Goal: Information Seeking & Learning: Learn about a topic

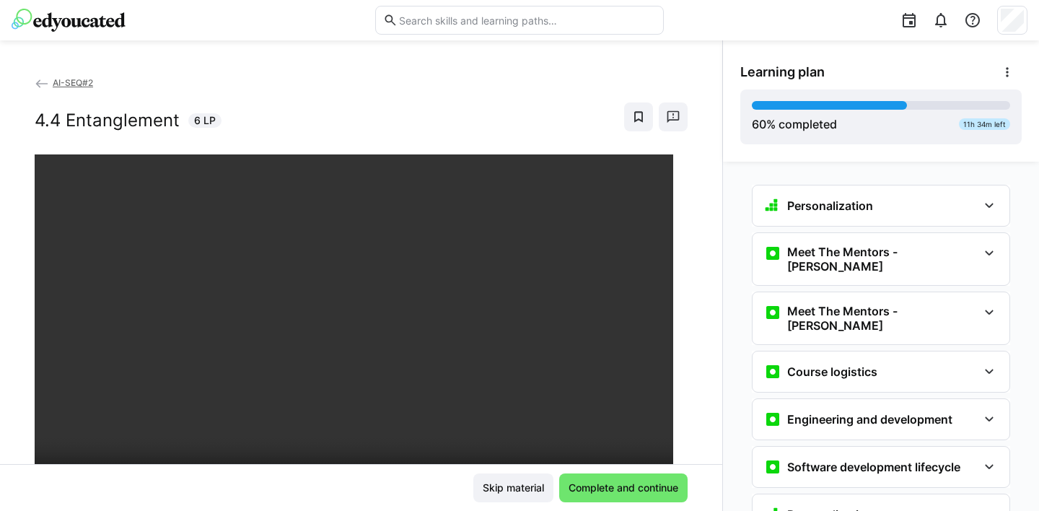
scroll to position [3506, 0]
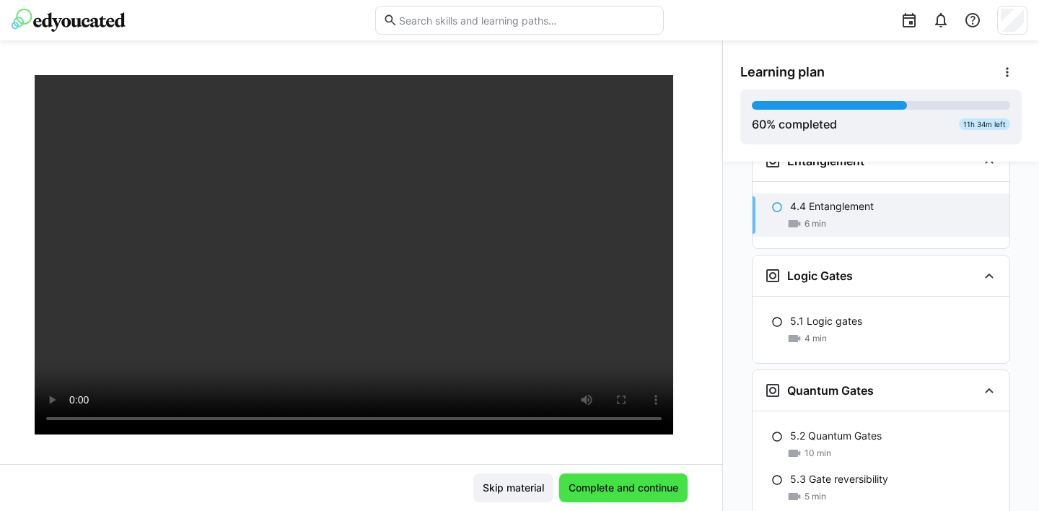
click at [623, 493] on span "Complete and continue" at bounding box center [623, 487] width 114 height 14
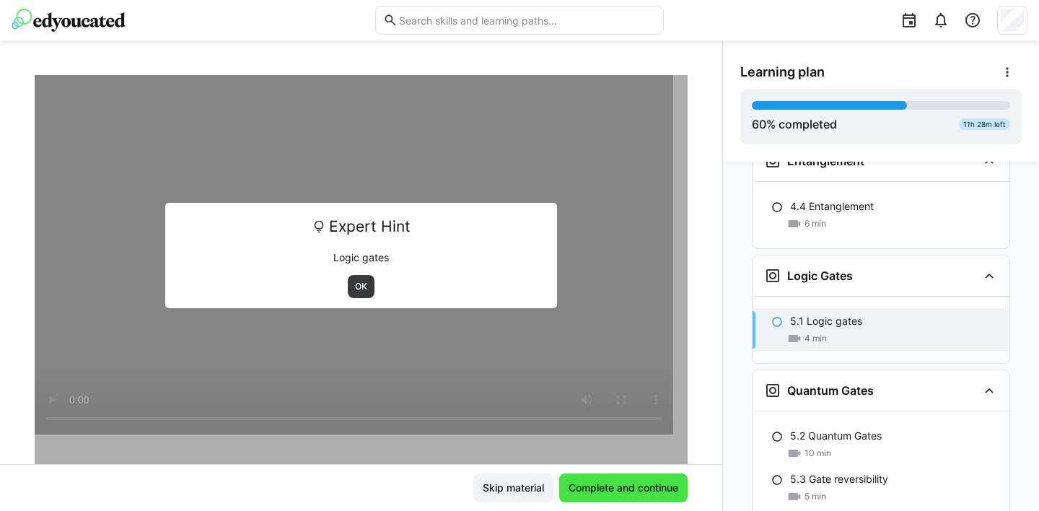
scroll to position [3576, 0]
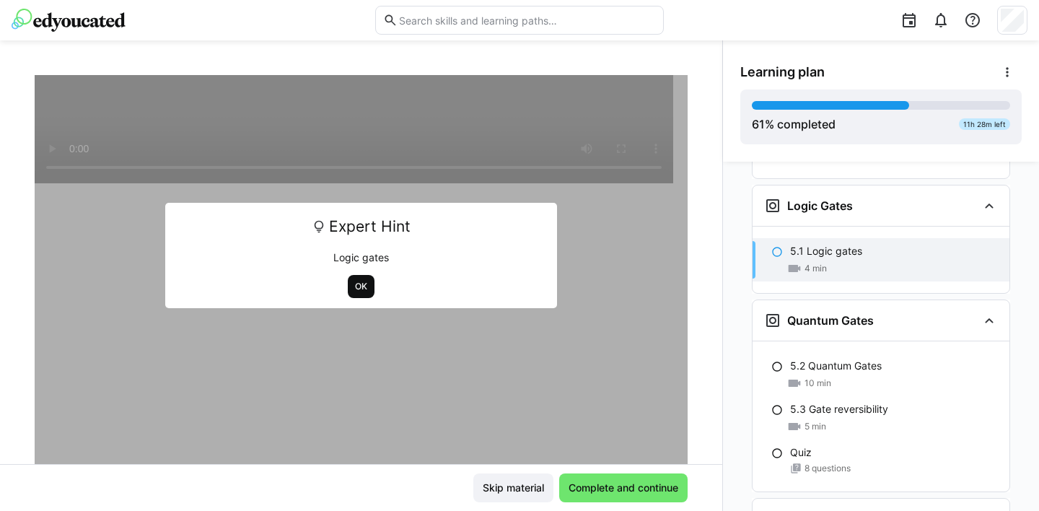
click at [354, 288] on span "OK" at bounding box center [361, 287] width 15 height 12
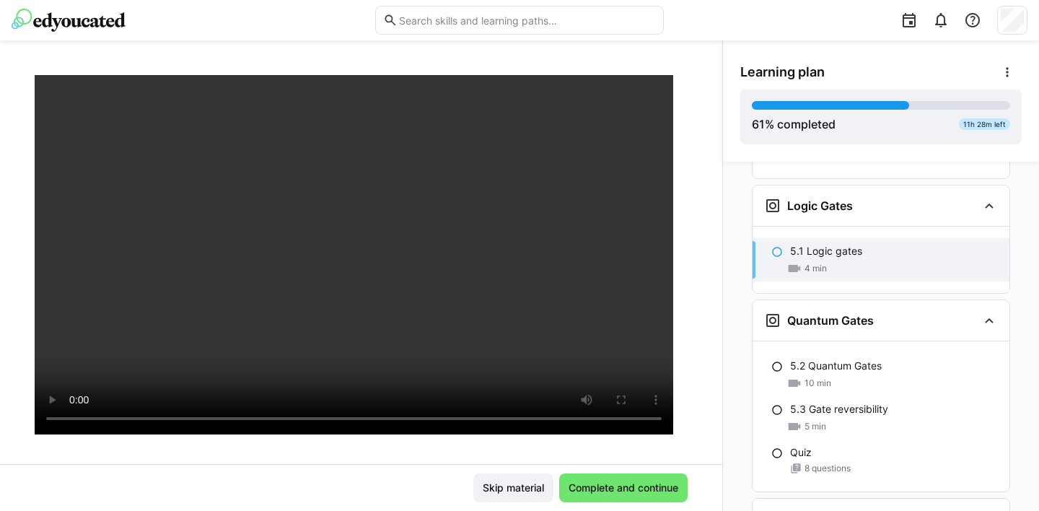
click at [314, 499] on div "Skip material Complete and continue" at bounding box center [361, 487] width 653 height 29
click at [621, 486] on span "Complete and continue" at bounding box center [623, 487] width 114 height 14
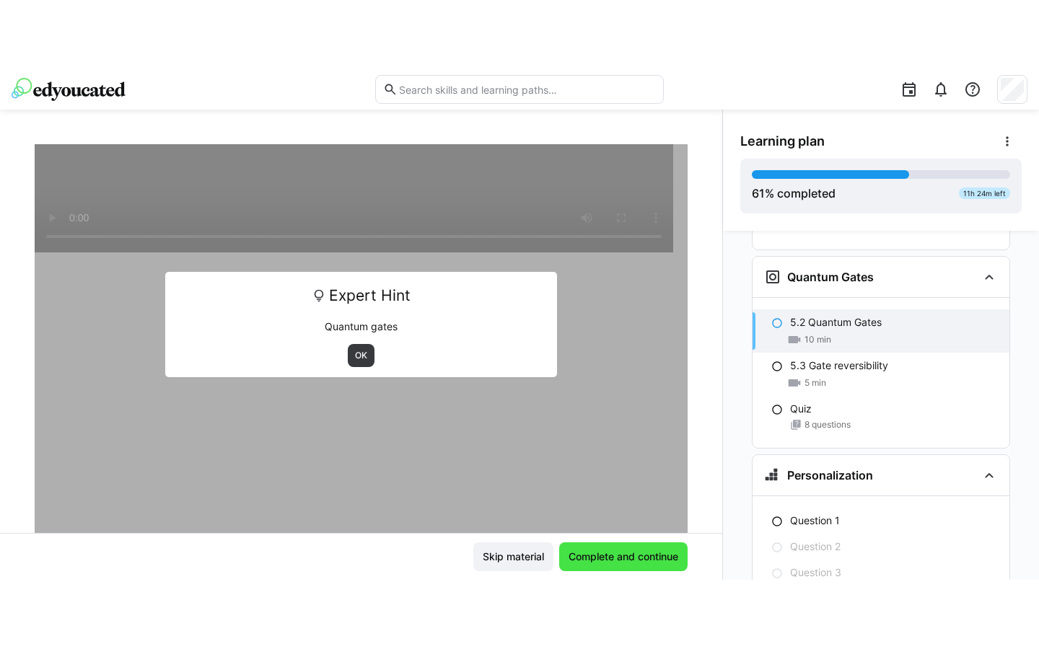
scroll to position [3691, 0]
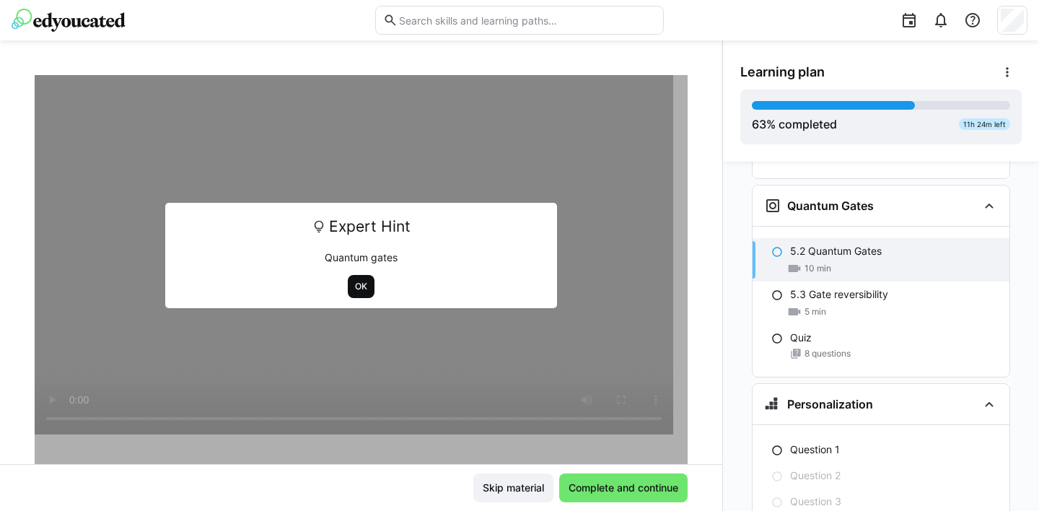
click at [356, 286] on span "OK" at bounding box center [361, 287] width 15 height 12
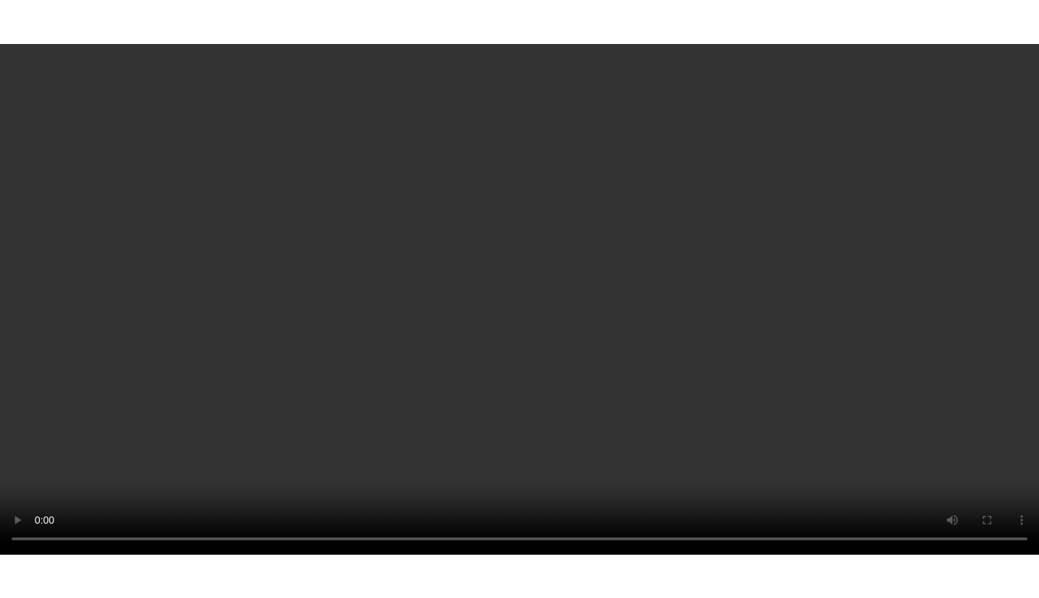
scroll to position [3733, 0]
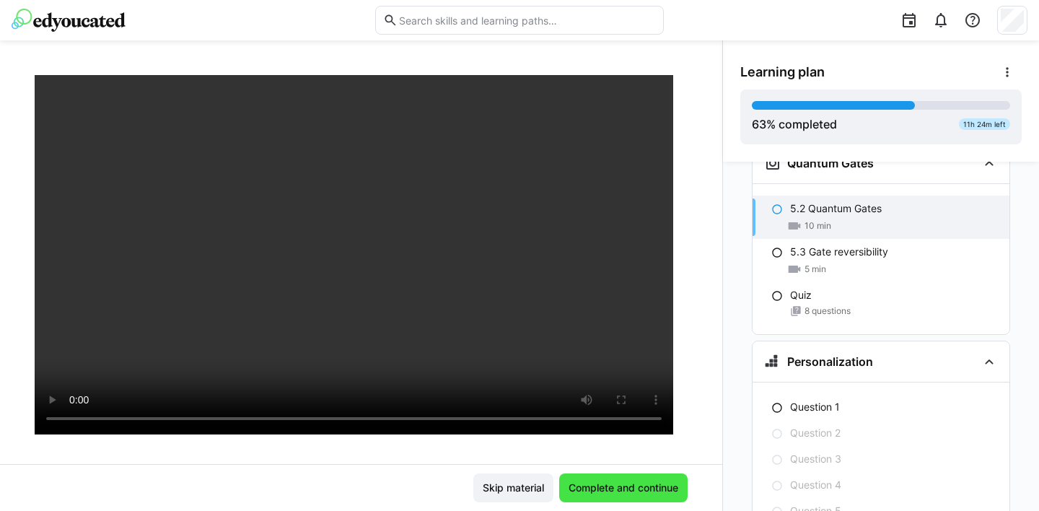
click at [618, 488] on span "Complete and continue" at bounding box center [623, 487] width 114 height 14
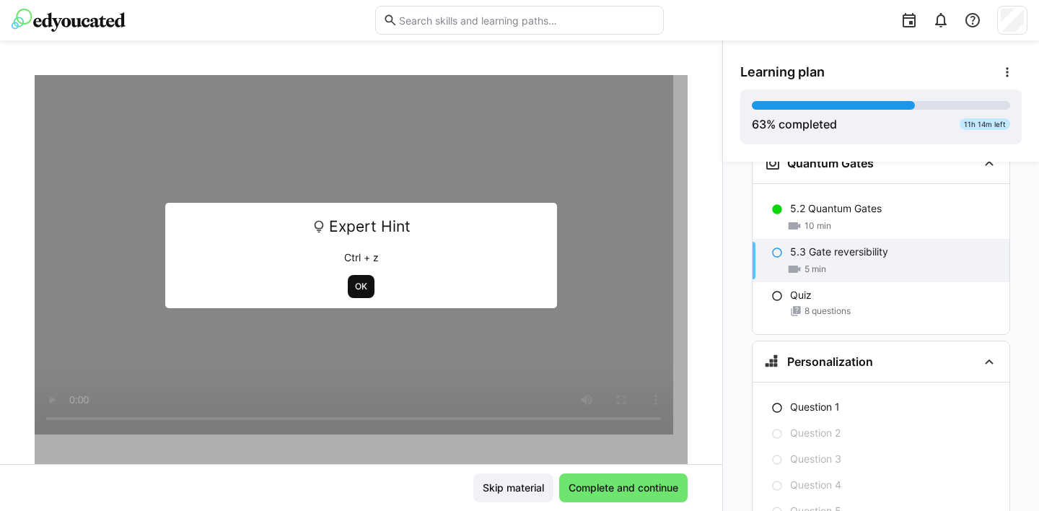
click at [354, 281] on span "OK" at bounding box center [361, 287] width 15 height 12
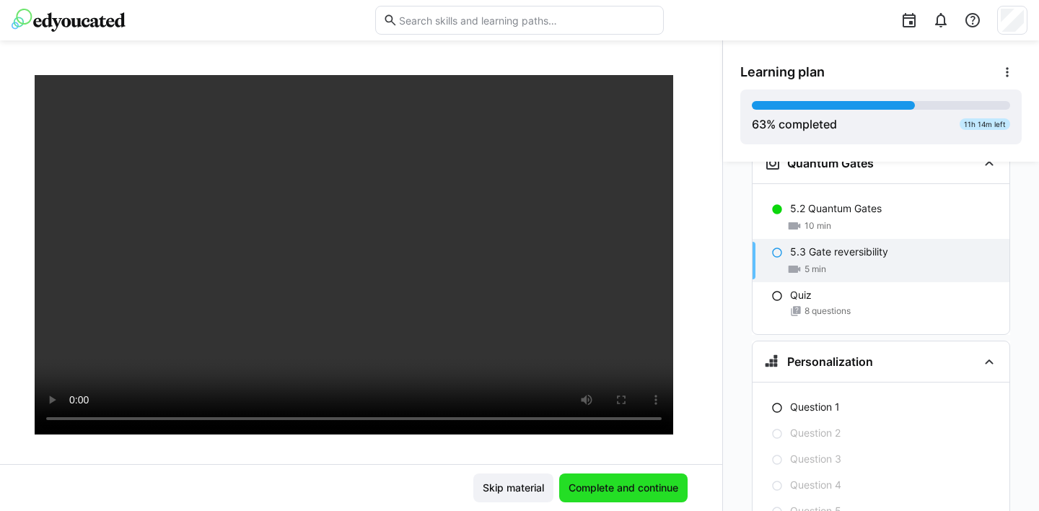
click at [638, 486] on span "Complete and continue" at bounding box center [623, 487] width 114 height 14
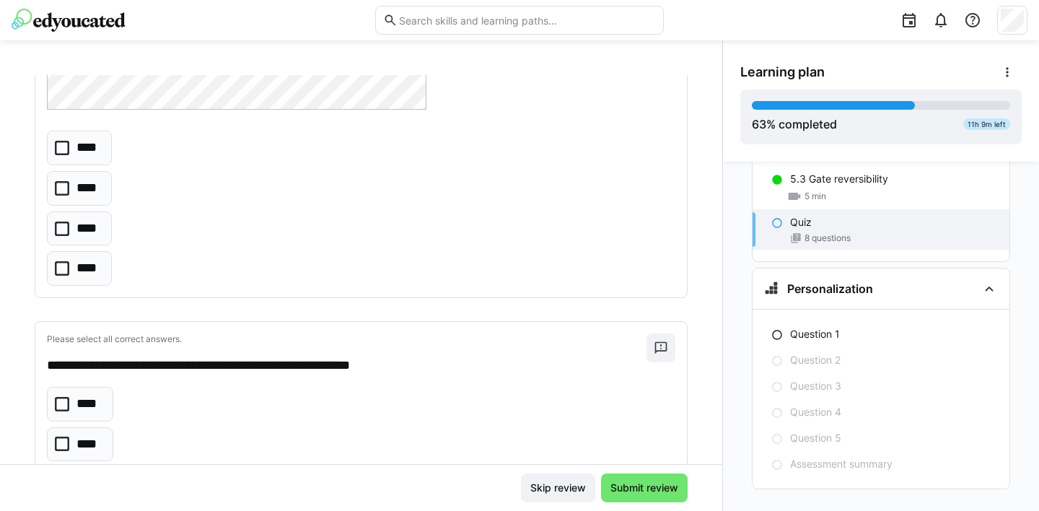
scroll to position [602, 0]
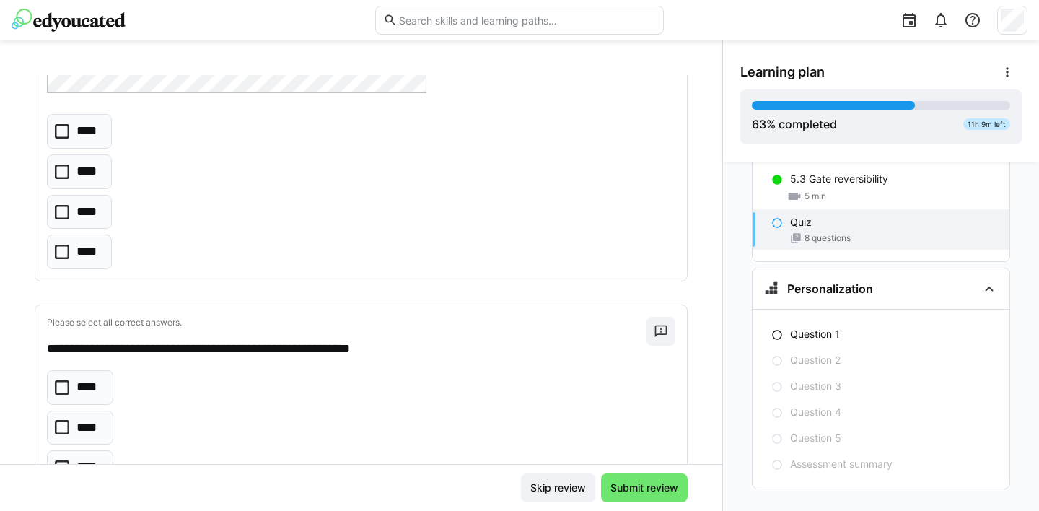
click at [63, 169] on icon at bounding box center [62, 171] width 14 height 14
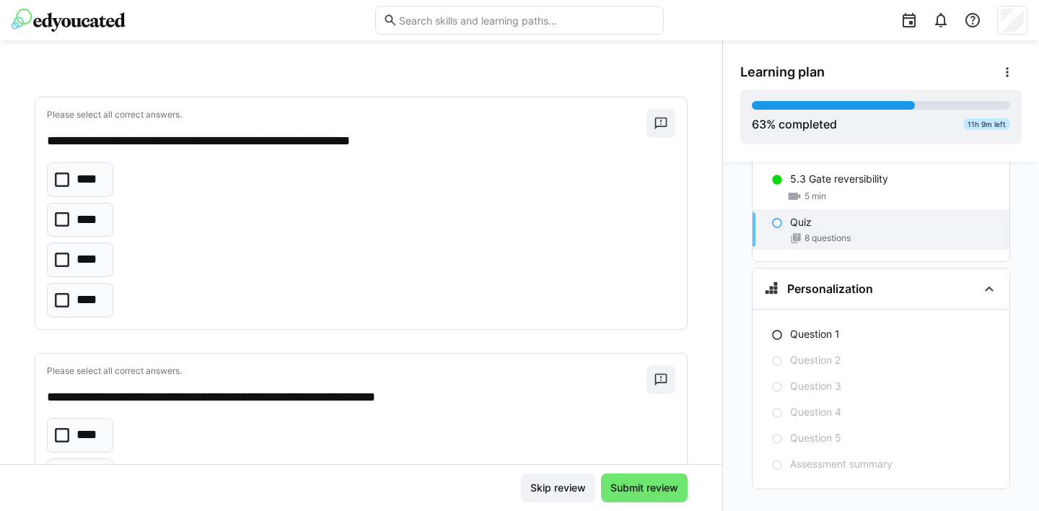
scroll to position [814, 0]
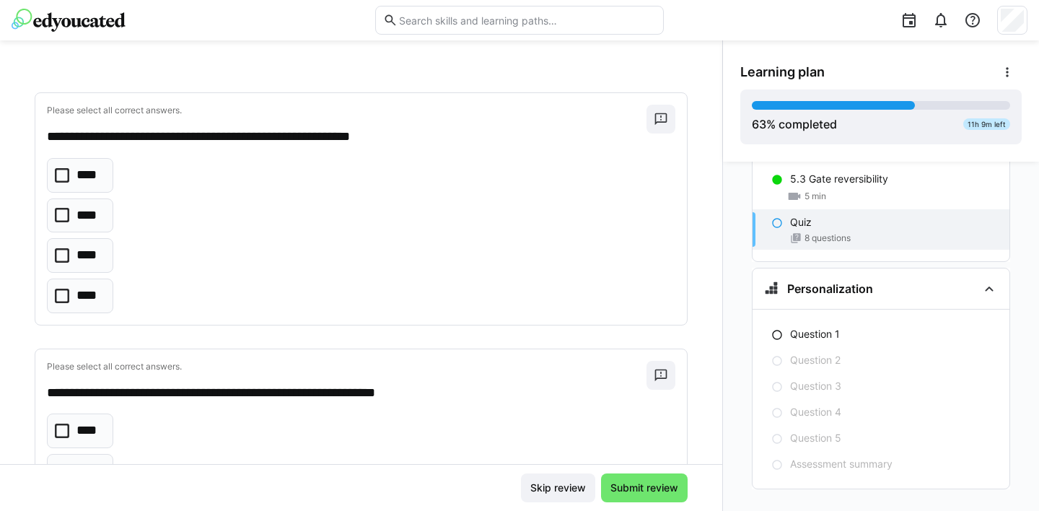
click at [63, 255] on icon at bounding box center [62, 255] width 14 height 14
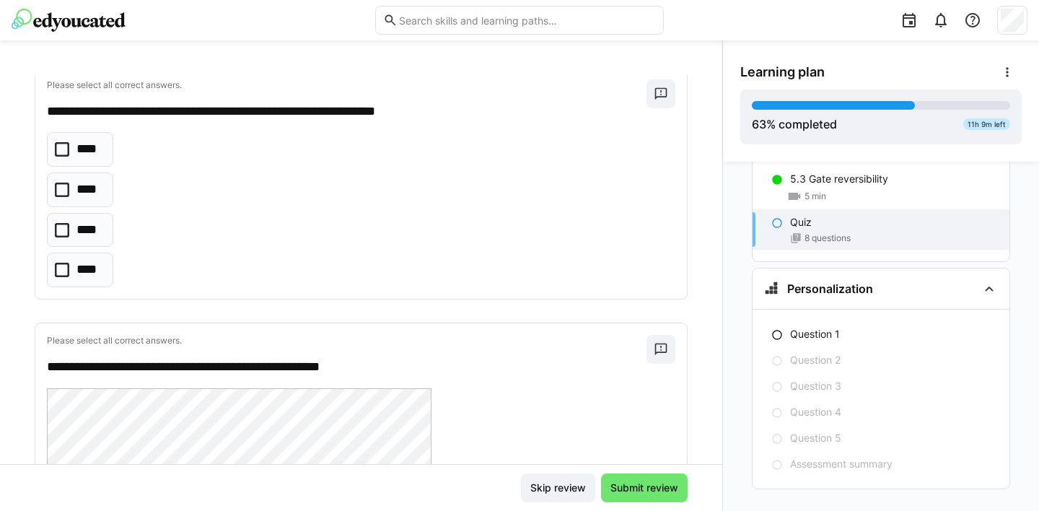
scroll to position [1100, 0]
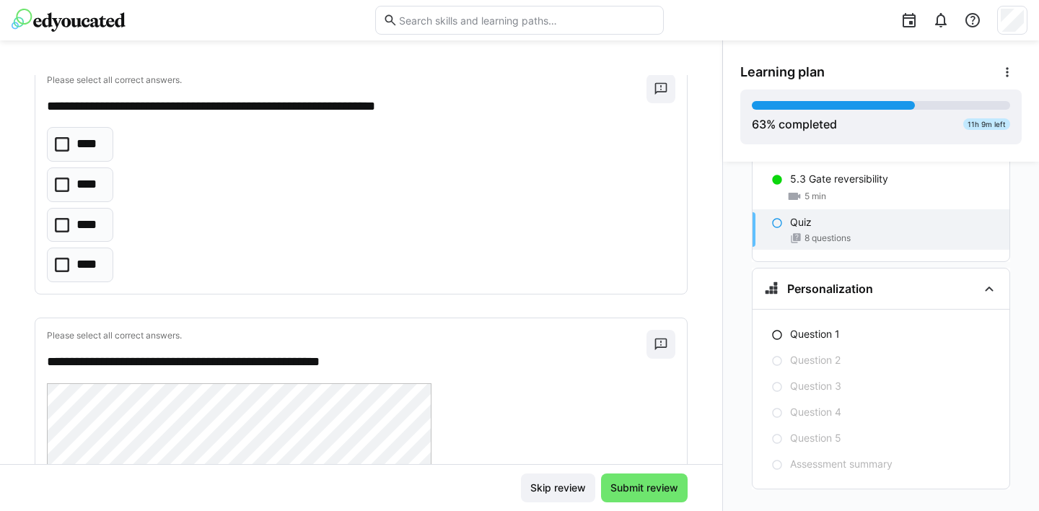
click at [61, 182] on icon at bounding box center [62, 184] width 14 height 14
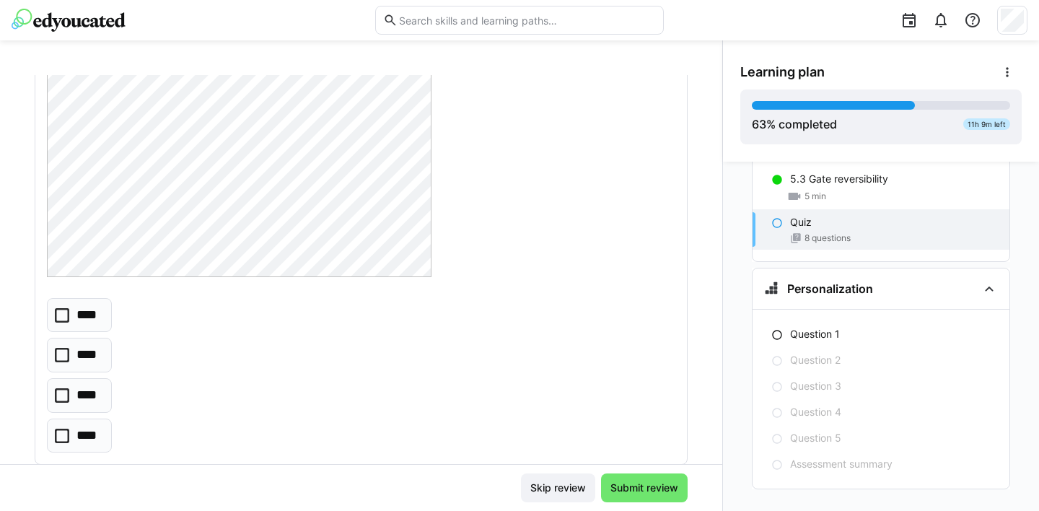
scroll to position [1576, 0]
click at [59, 387] on icon at bounding box center [62, 389] width 14 height 14
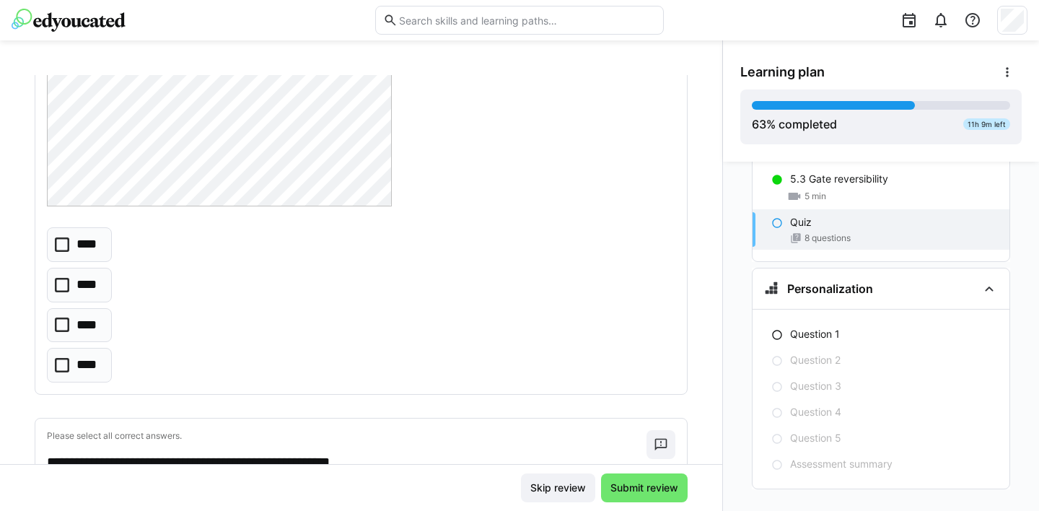
scroll to position [2408, 0]
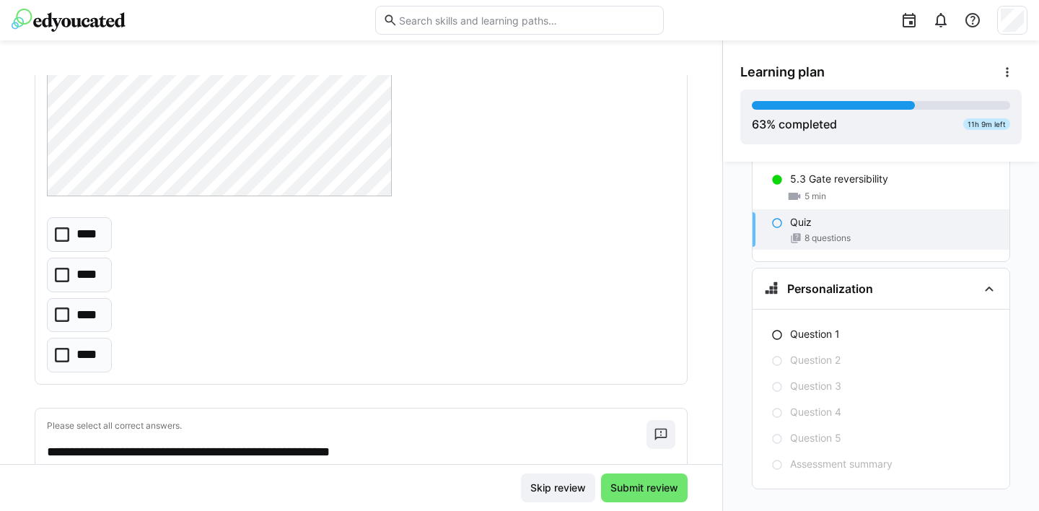
click at [65, 319] on icon at bounding box center [62, 314] width 14 height 14
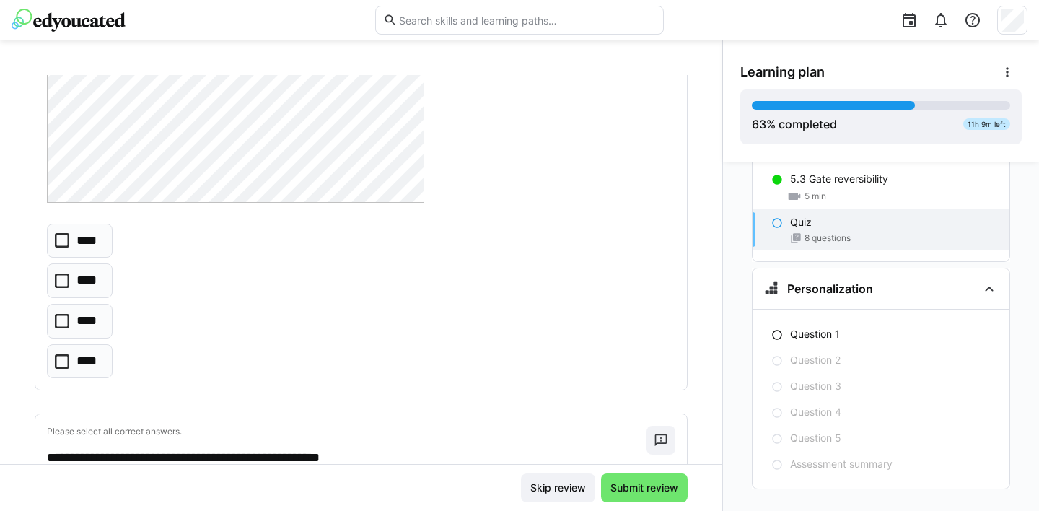
click at [59, 239] on icon at bounding box center [62, 240] width 14 height 14
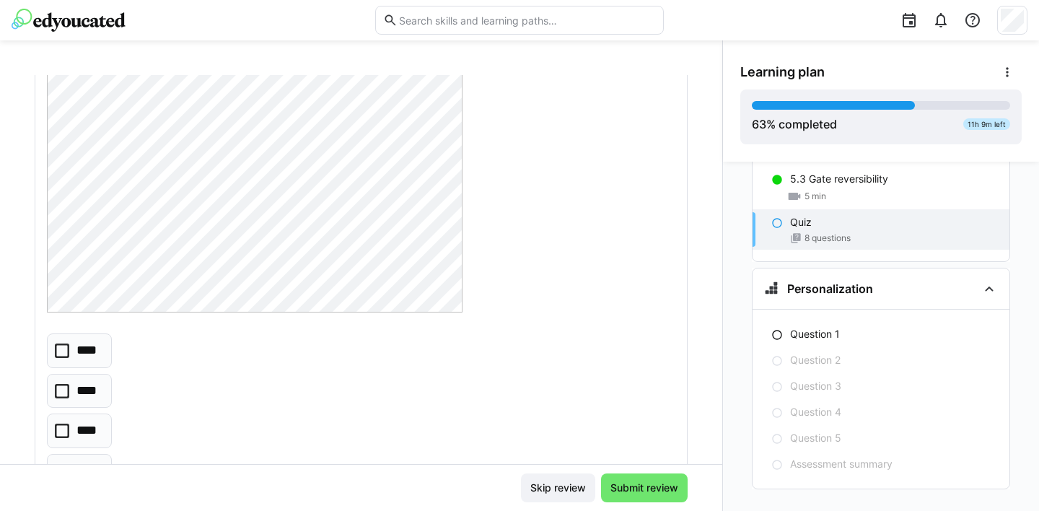
scroll to position [3579, 0]
click at [66, 389] on icon at bounding box center [62, 392] width 14 height 14
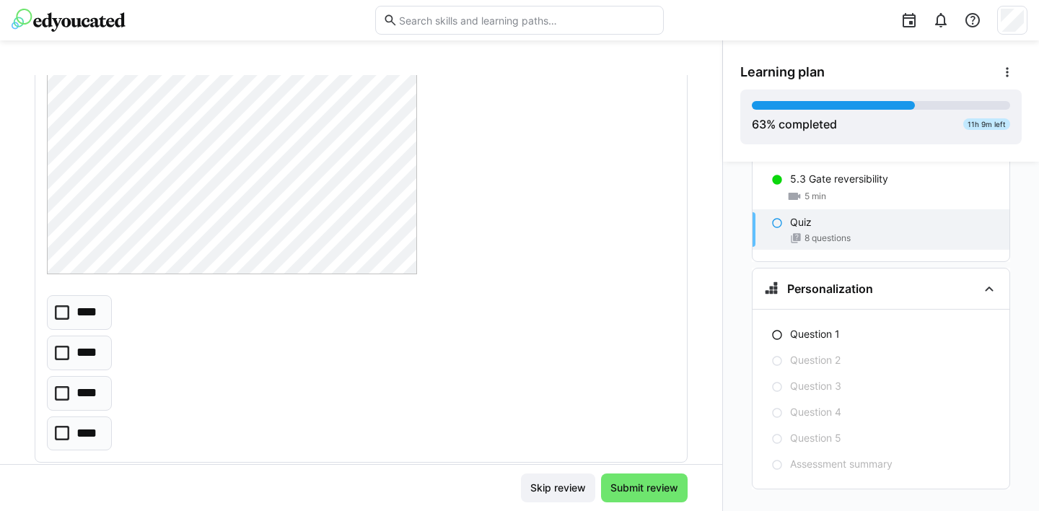
scroll to position [4257, 0]
click at [61, 430] on icon at bounding box center [62, 429] width 14 height 14
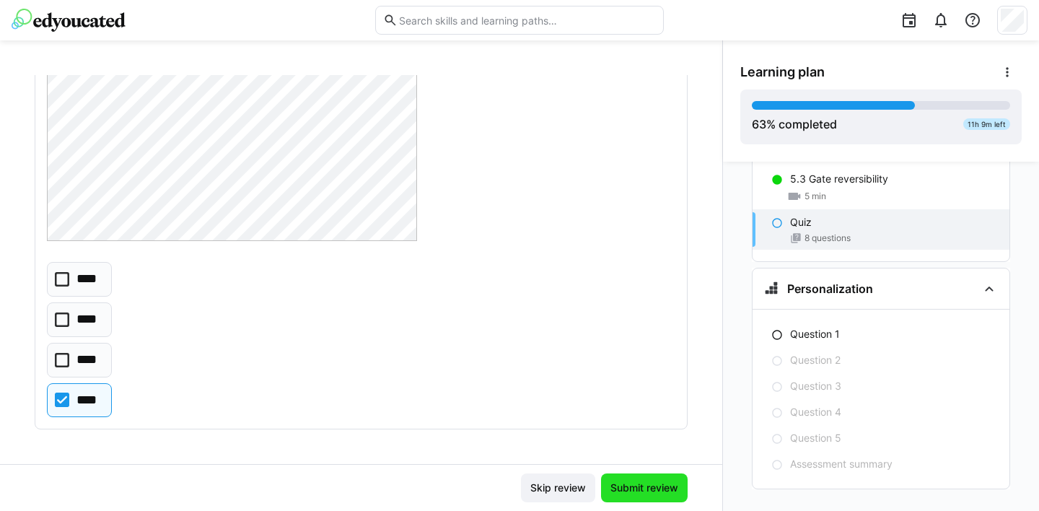
click at [637, 493] on span "Submit review" at bounding box center [644, 487] width 72 height 14
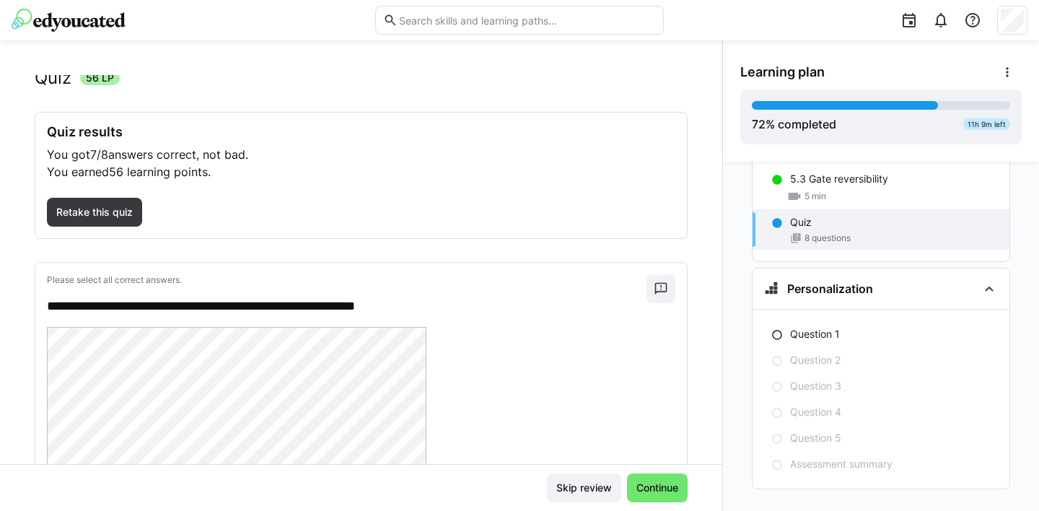
scroll to position [0, 0]
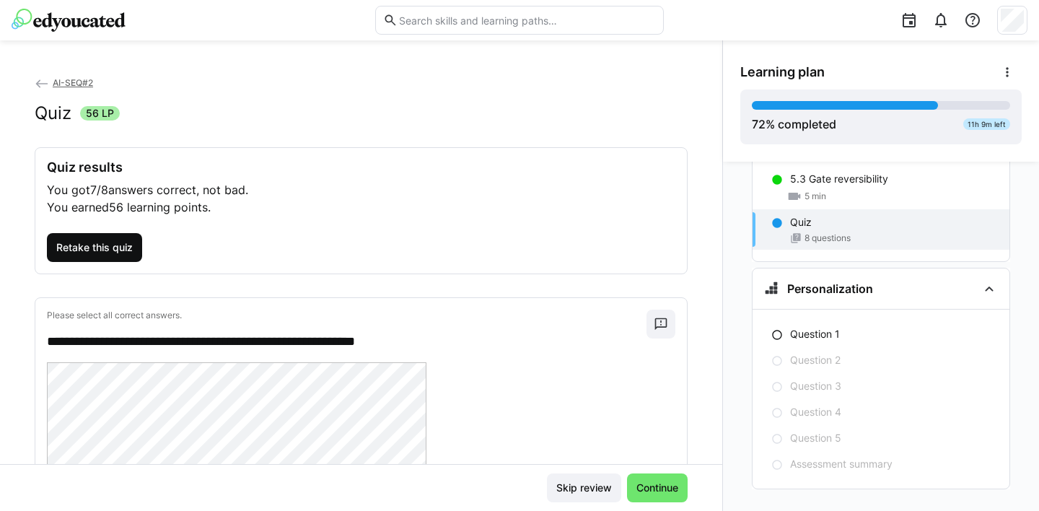
click at [107, 249] on span "Retake this quiz" at bounding box center [94, 247] width 81 height 14
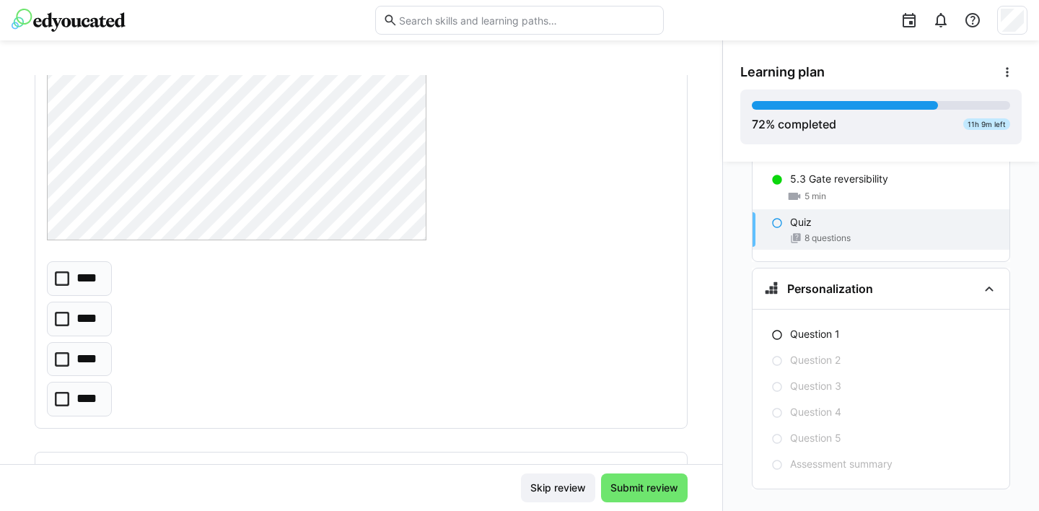
scroll to position [458, 0]
click at [62, 355] on icon at bounding box center [62, 355] width 14 height 14
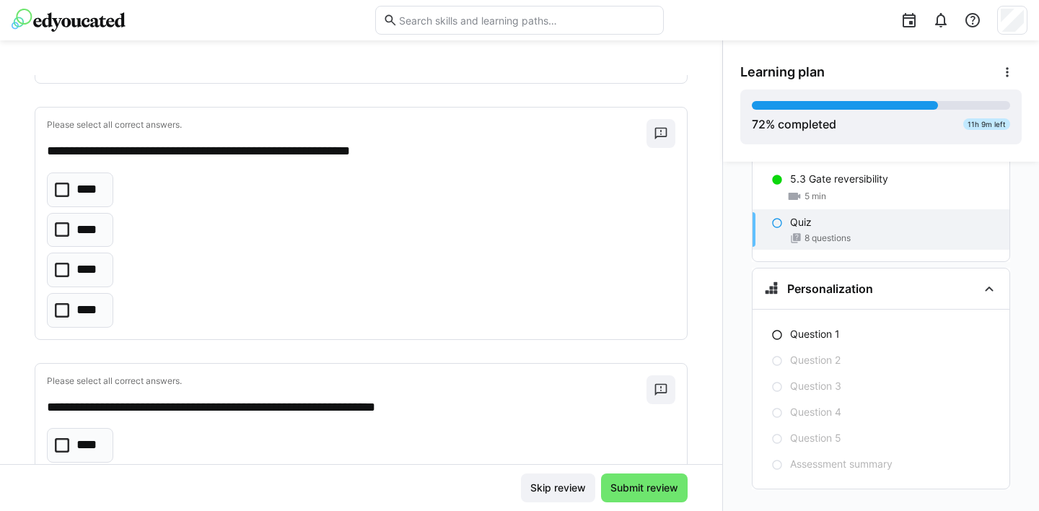
scroll to position [794, 0]
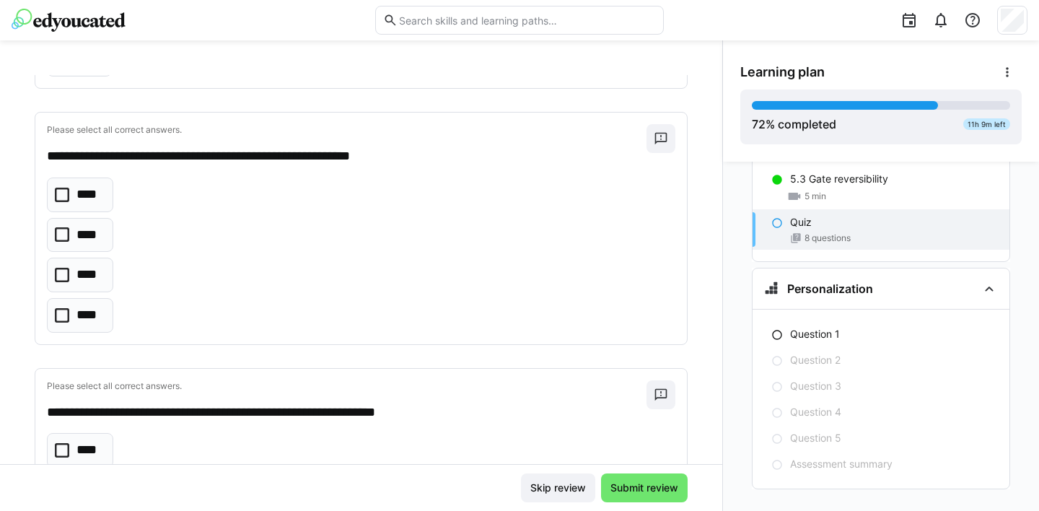
click at [66, 276] on icon at bounding box center [62, 275] width 14 height 14
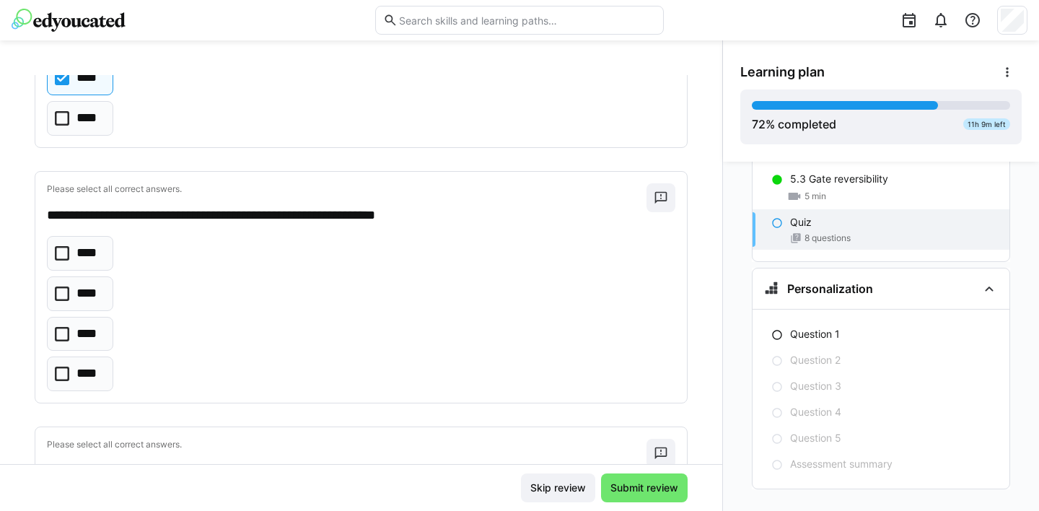
scroll to position [1003, 0]
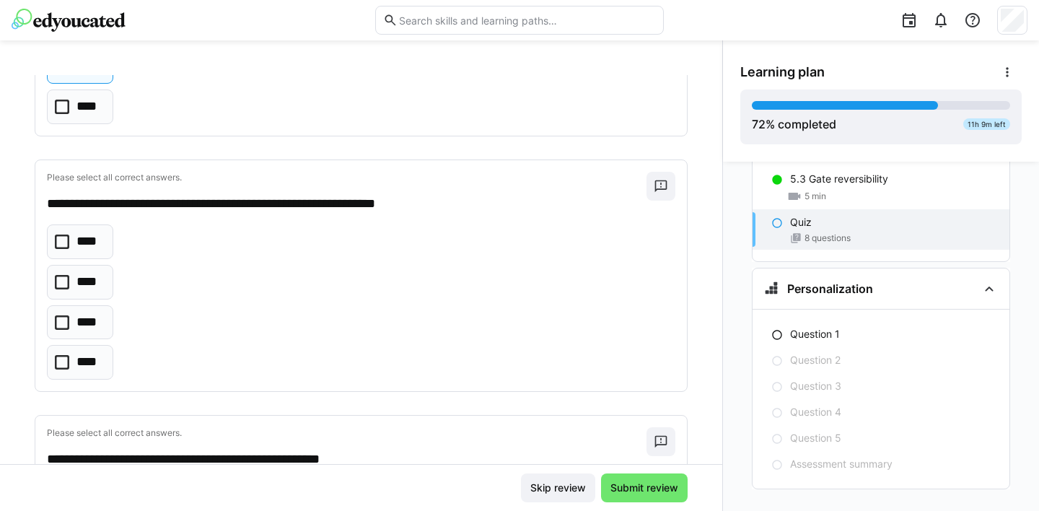
click at [61, 280] on icon at bounding box center [62, 282] width 14 height 14
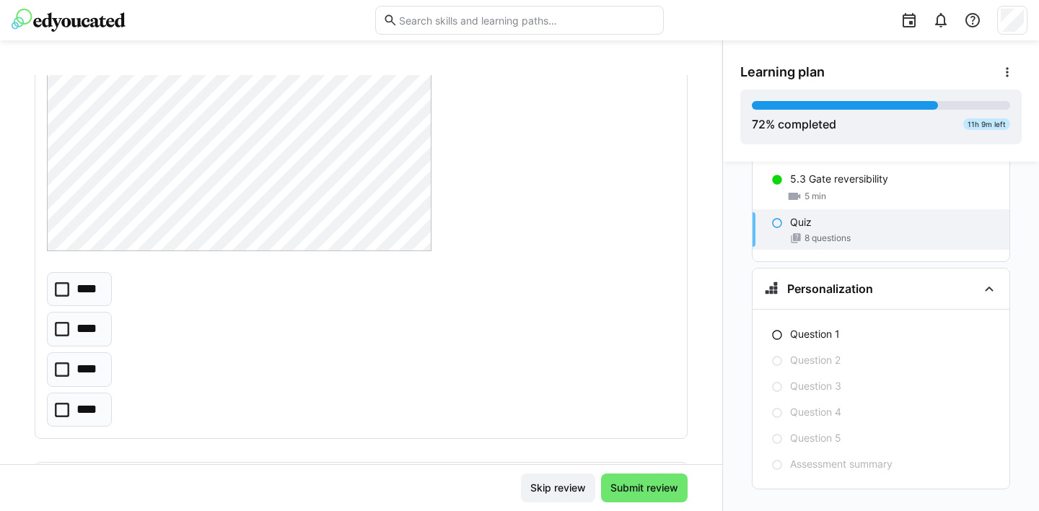
scroll to position [1597, 0]
click at [59, 366] on icon at bounding box center [62, 368] width 14 height 14
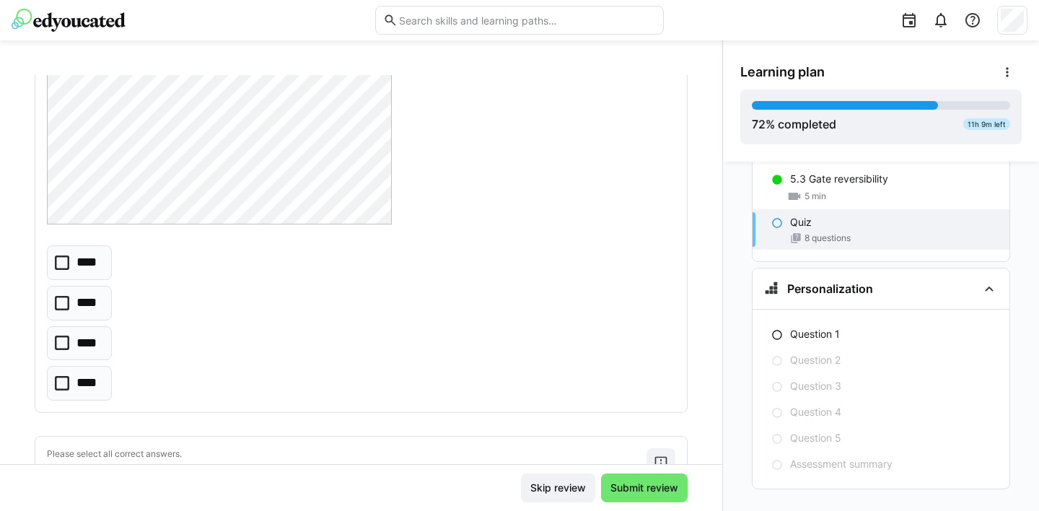
scroll to position [2410, 0]
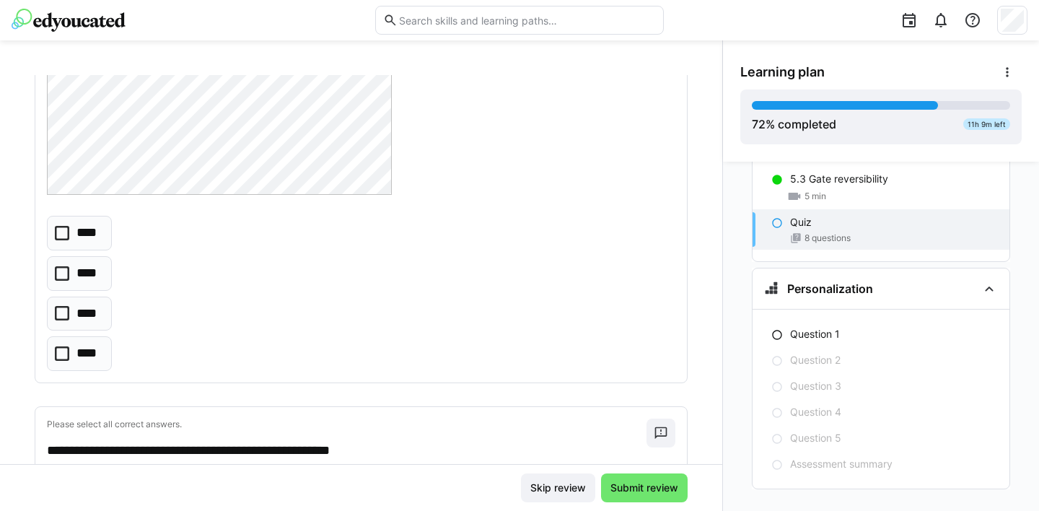
click at [62, 313] on icon at bounding box center [62, 313] width 14 height 14
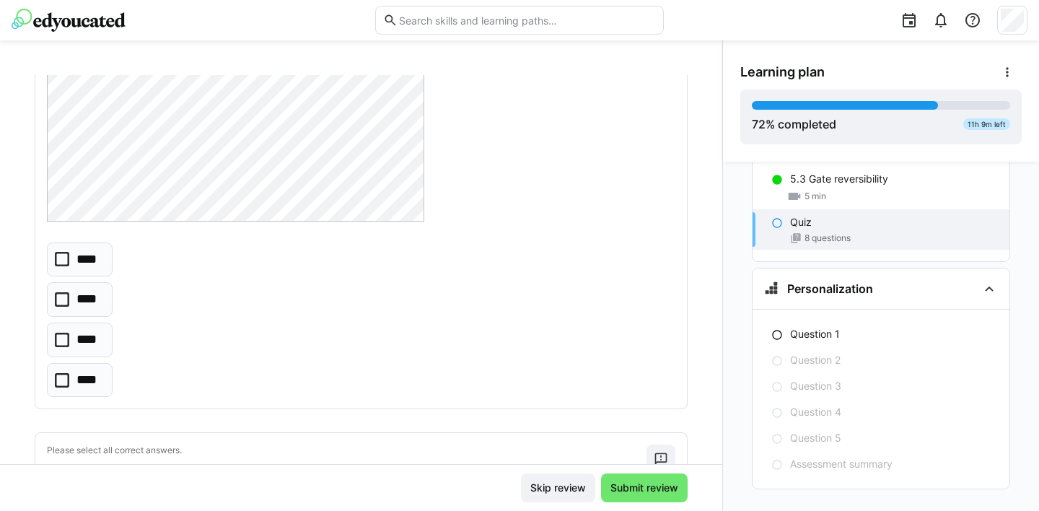
scroll to position [3021, 0]
click at [64, 261] on icon at bounding box center [62, 260] width 14 height 14
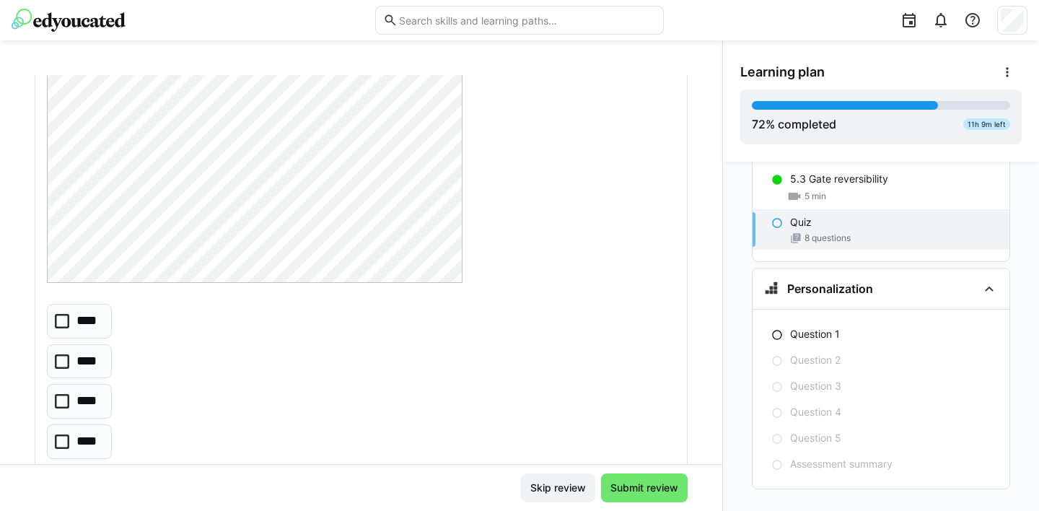
scroll to position [3645, 0]
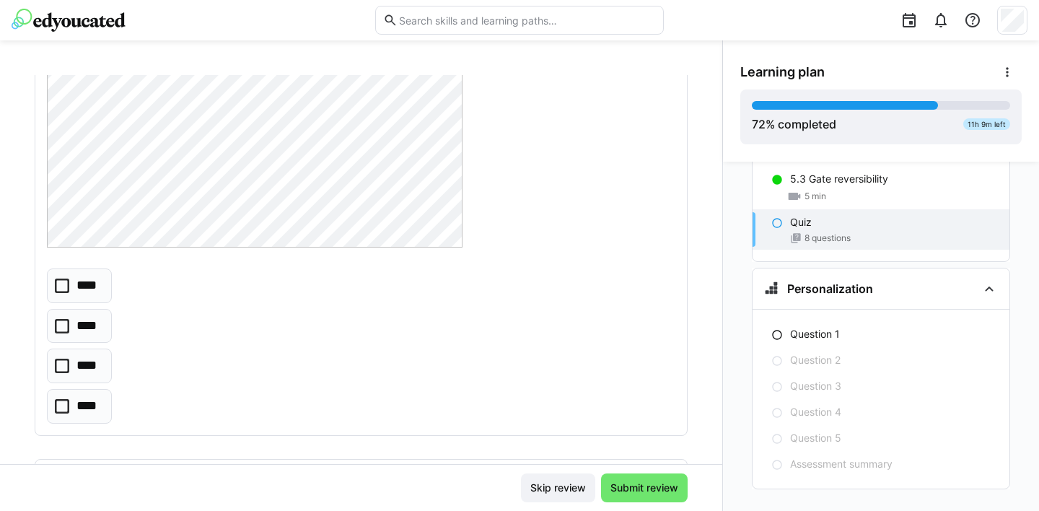
click at [61, 364] on icon at bounding box center [62, 366] width 14 height 14
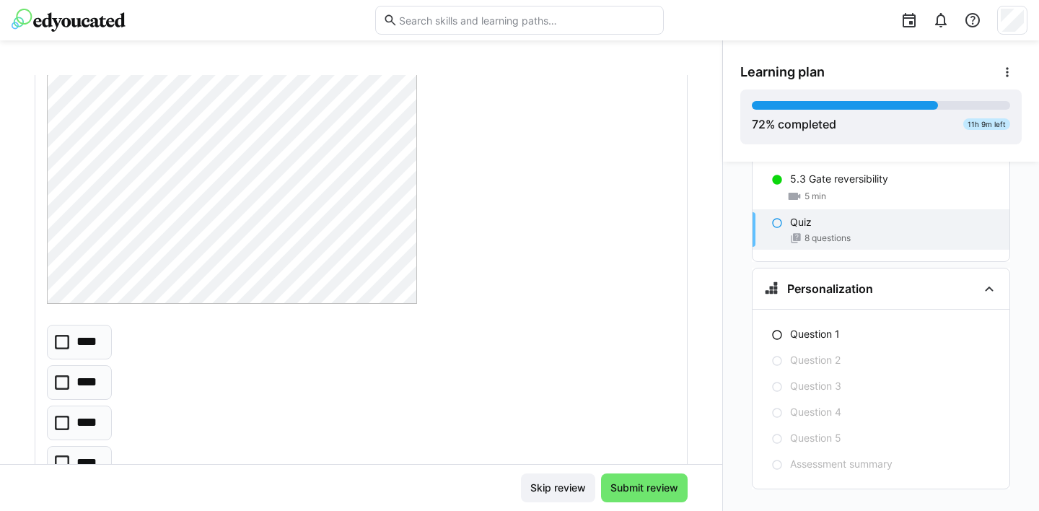
scroll to position [4288, 0]
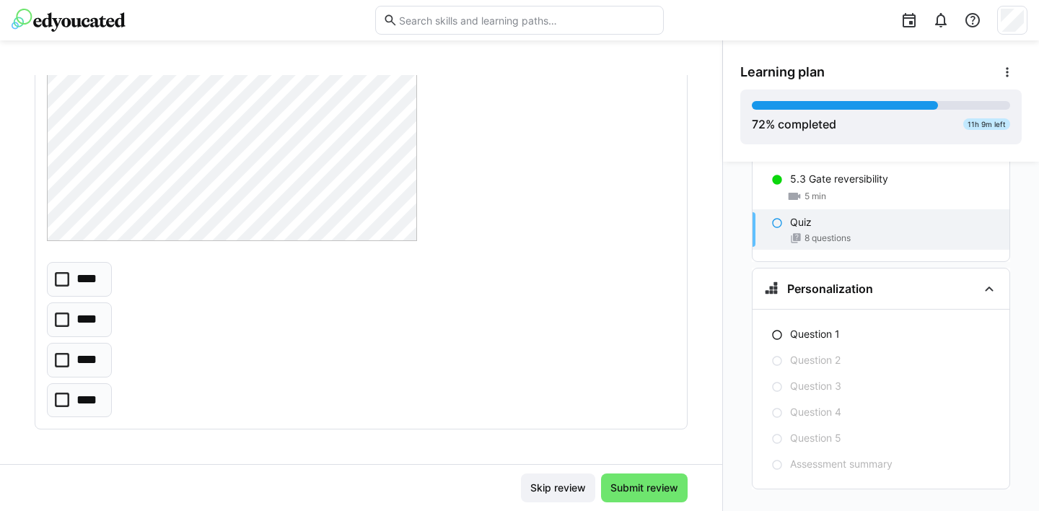
click at [63, 400] on icon at bounding box center [62, 399] width 14 height 14
click at [657, 494] on span "Submit review" at bounding box center [644, 487] width 72 height 14
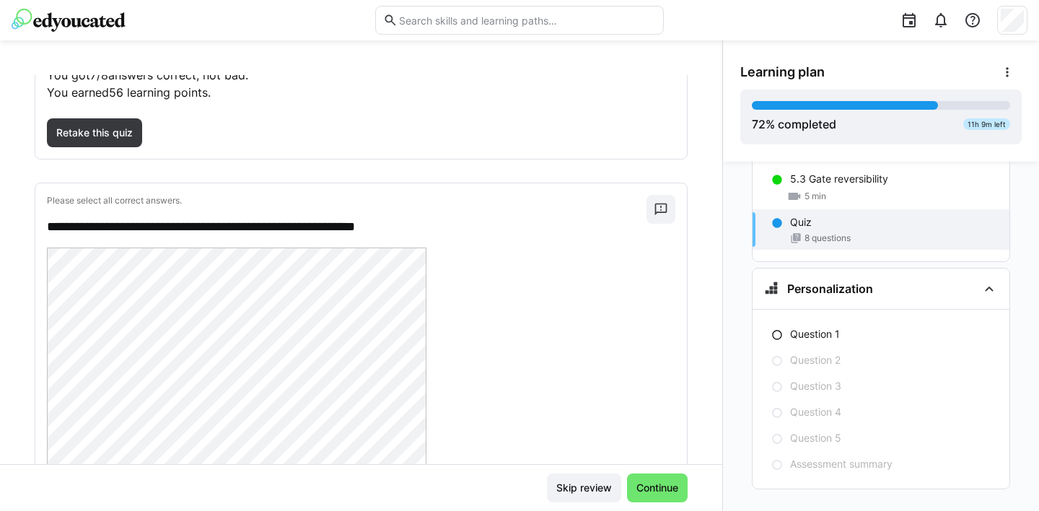
scroll to position [0, 0]
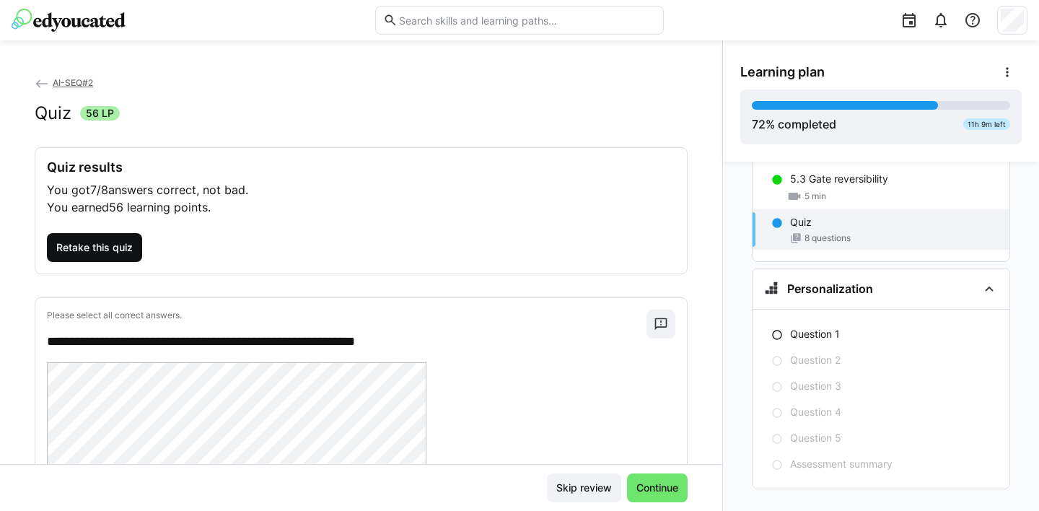
click at [97, 247] on span "Retake this quiz" at bounding box center [94, 247] width 81 height 14
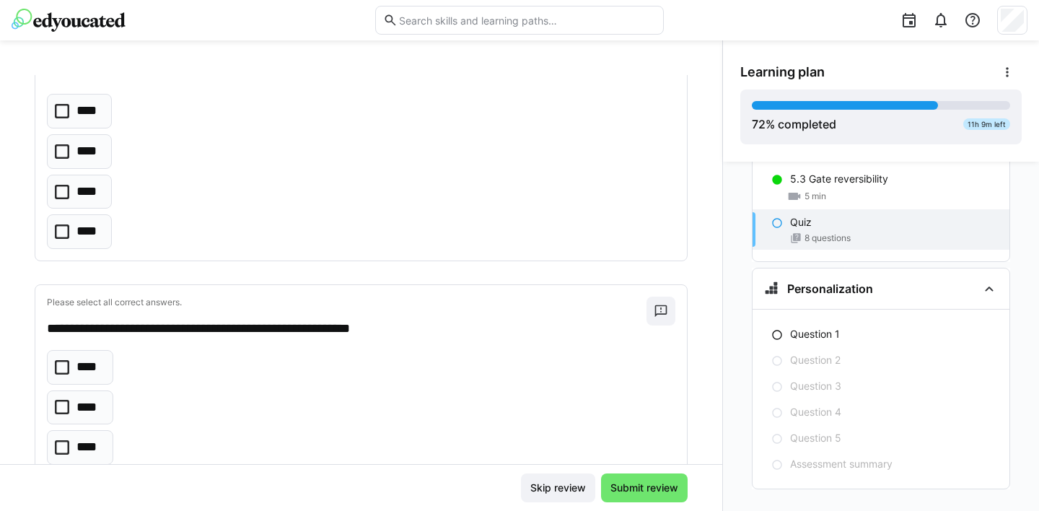
scroll to position [640, 0]
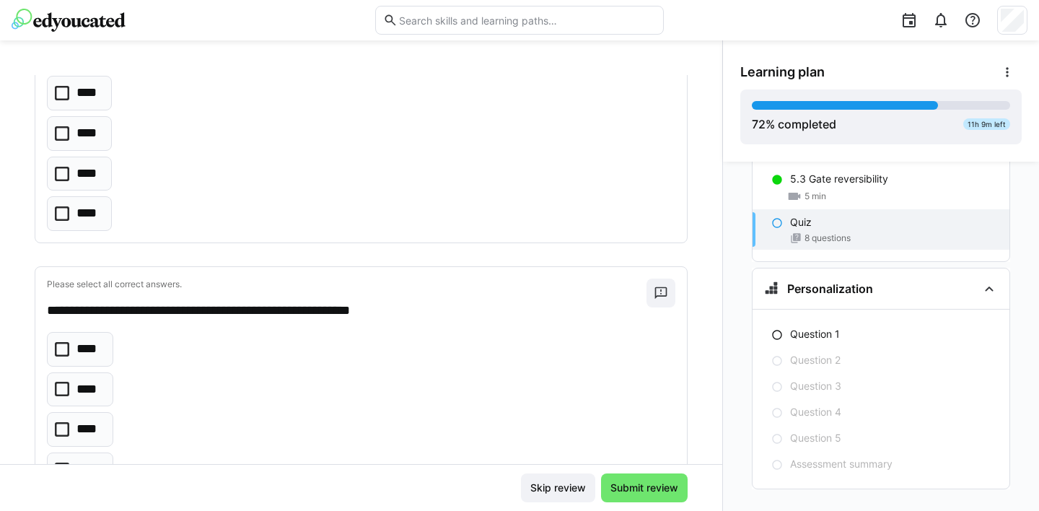
click at [59, 170] on icon at bounding box center [62, 174] width 14 height 14
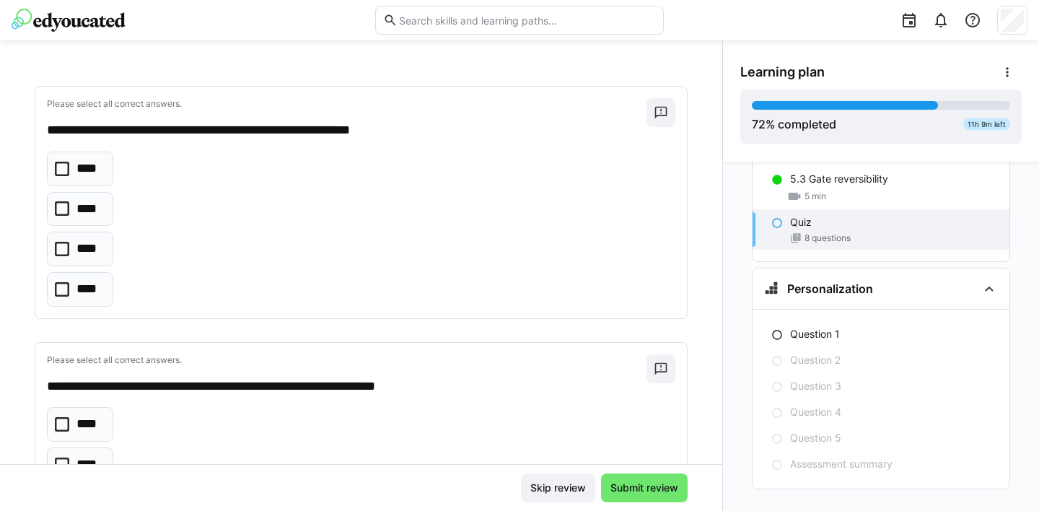
scroll to position [821, 0]
click at [63, 247] on icon at bounding box center [62, 248] width 14 height 14
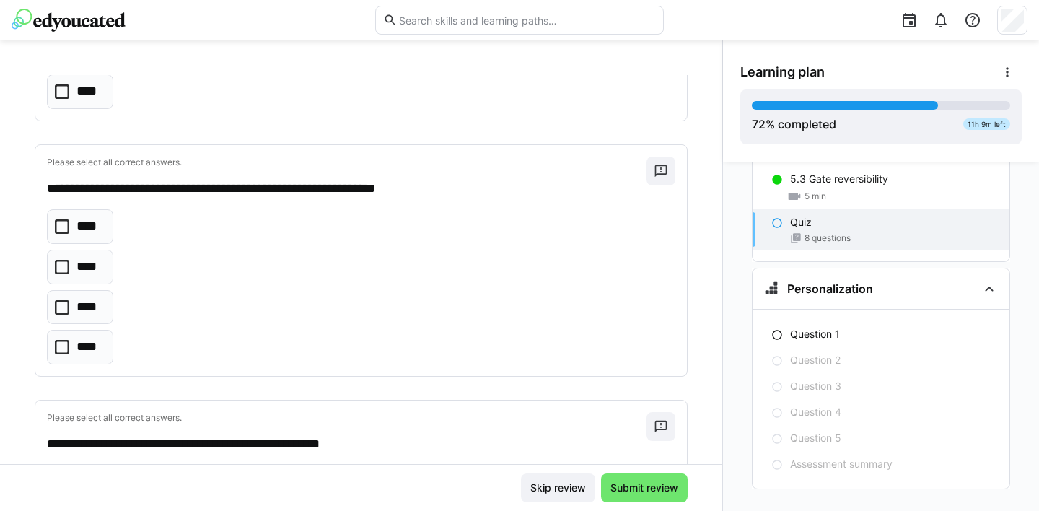
scroll to position [1068, 0]
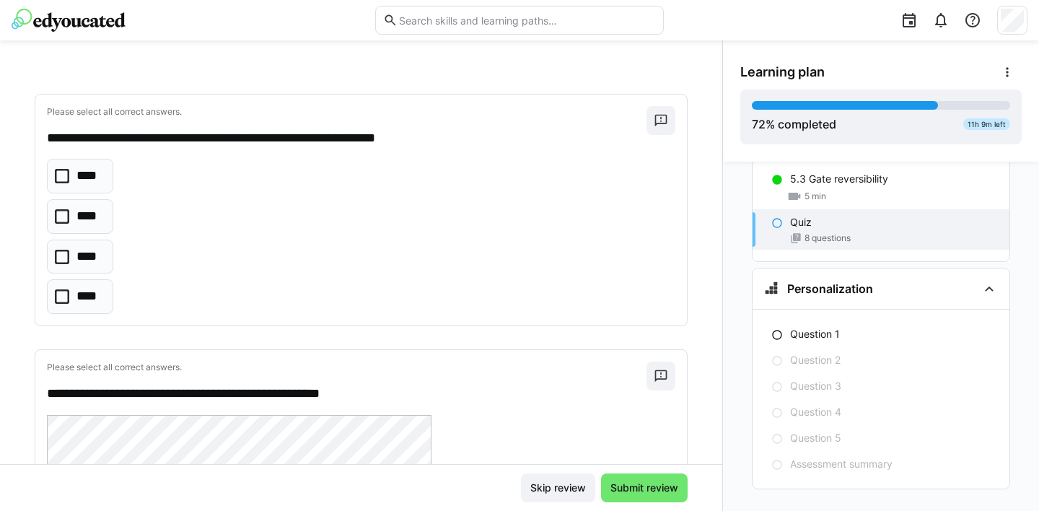
click at [58, 215] on icon at bounding box center [62, 216] width 14 height 14
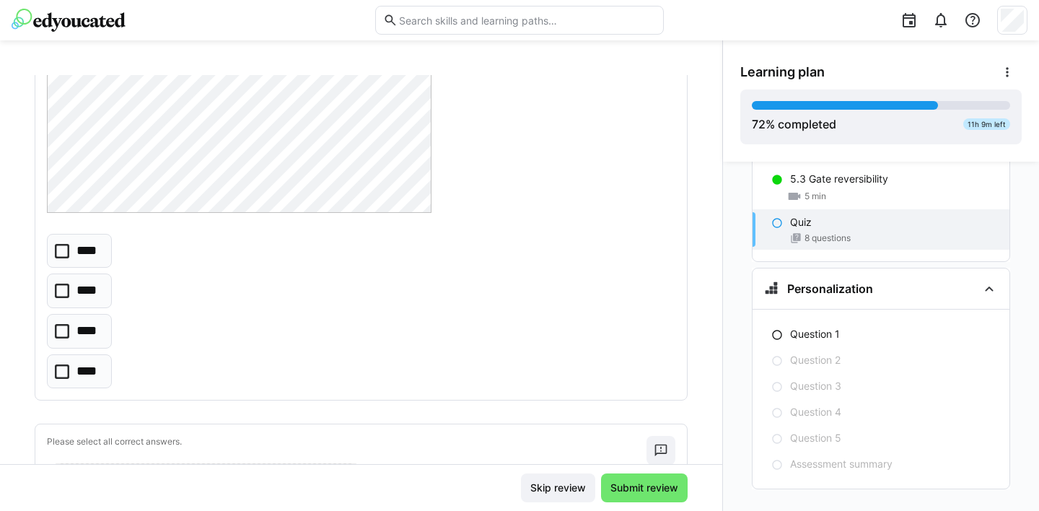
scroll to position [1649, 0]
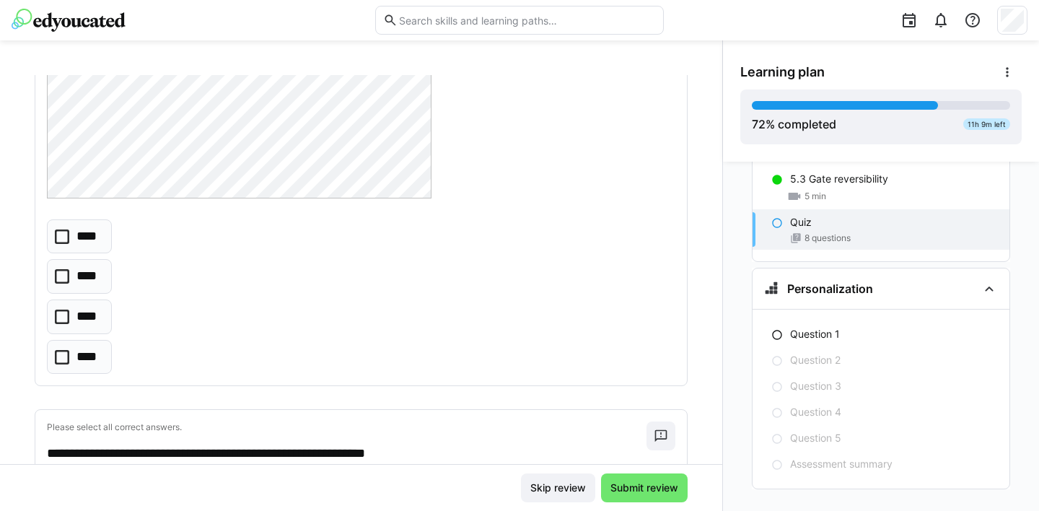
click at [61, 316] on icon at bounding box center [62, 317] width 14 height 14
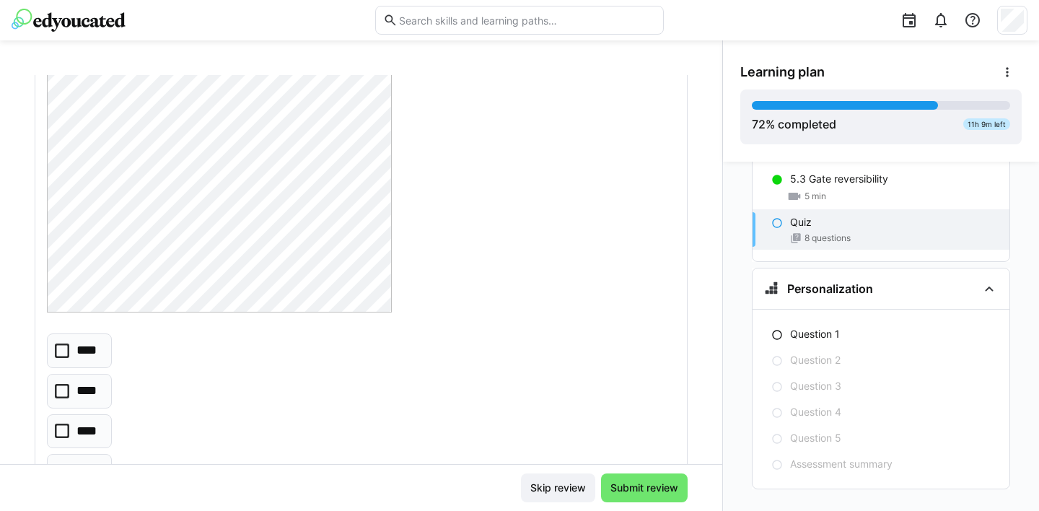
scroll to position [2295, 0]
click at [61, 428] on icon at bounding box center [62, 428] width 14 height 14
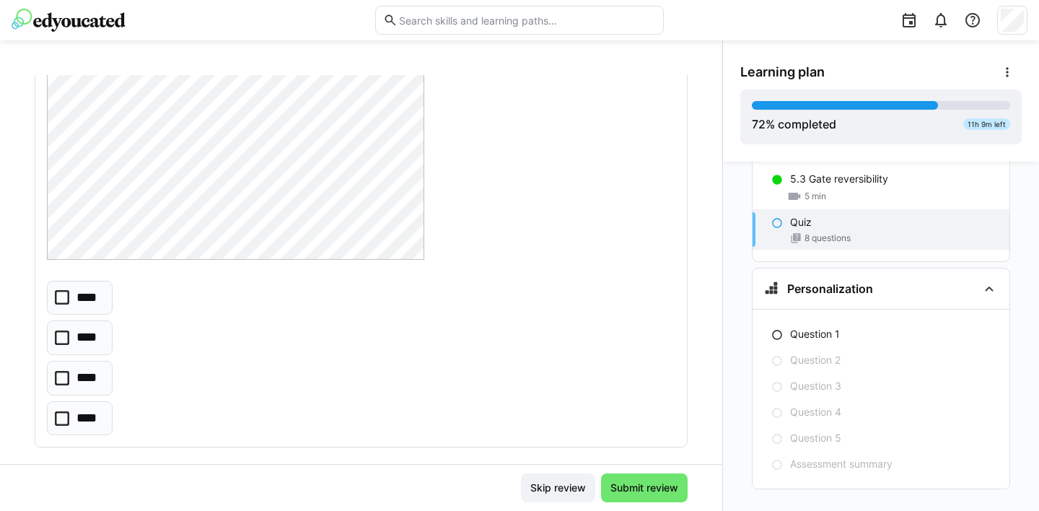
scroll to position [2993, 0]
click at [63, 286] on icon at bounding box center [62, 289] width 14 height 14
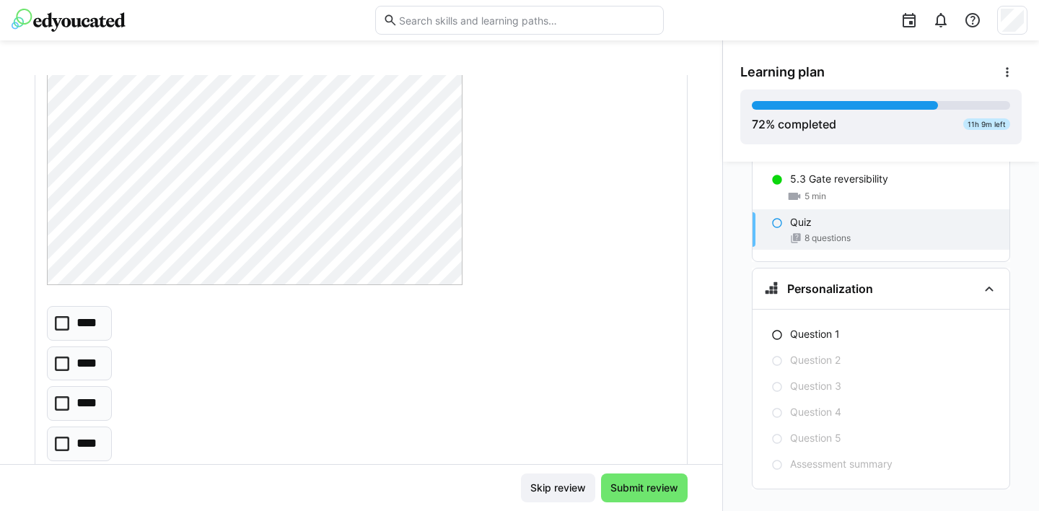
scroll to position [3614, 0]
click at [61, 357] on icon at bounding box center [62, 357] width 14 height 14
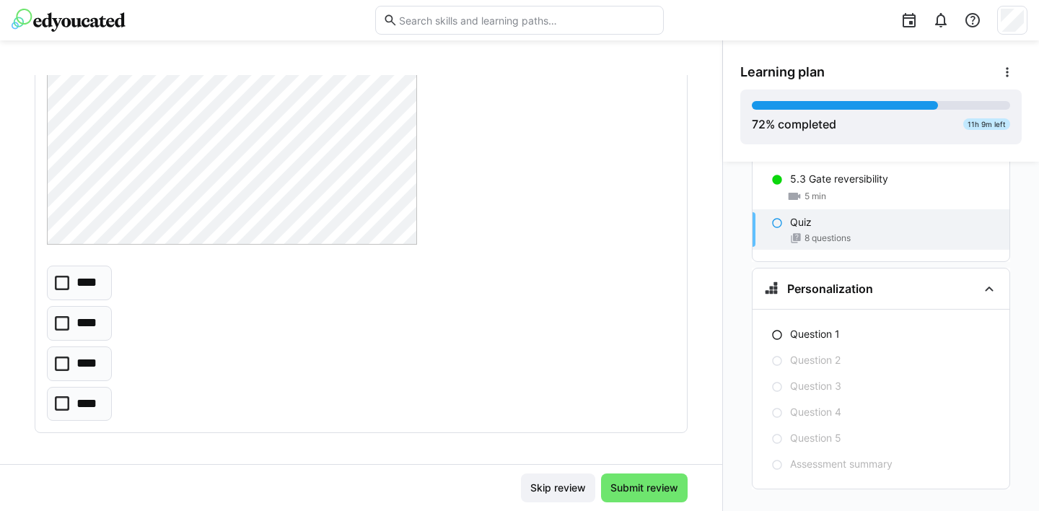
scroll to position [4288, 0]
click at [61, 398] on icon at bounding box center [62, 399] width 14 height 14
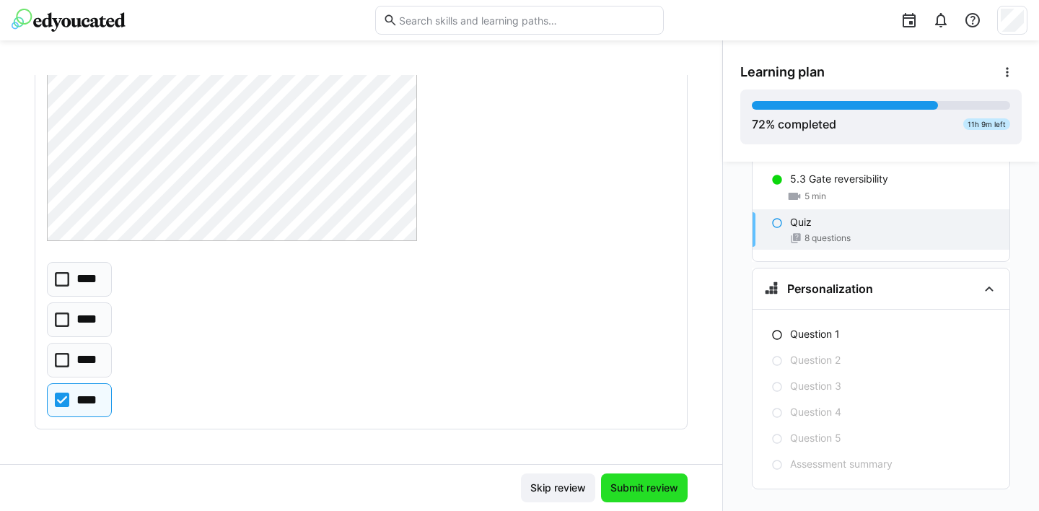
click at [647, 483] on span "Submit review" at bounding box center [644, 487] width 72 height 14
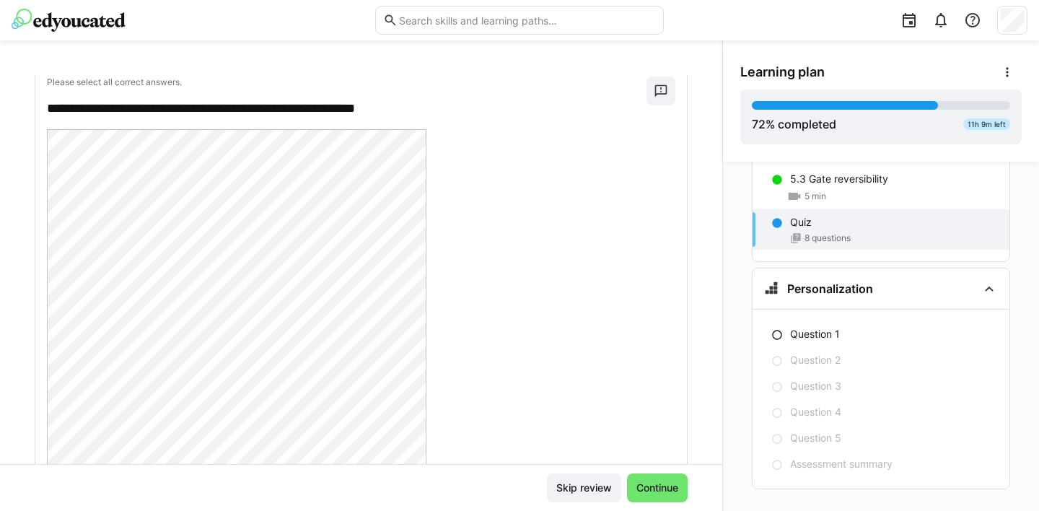
scroll to position [0, 0]
